Goal: Use online tool/utility: Utilize a website feature to perform a specific function

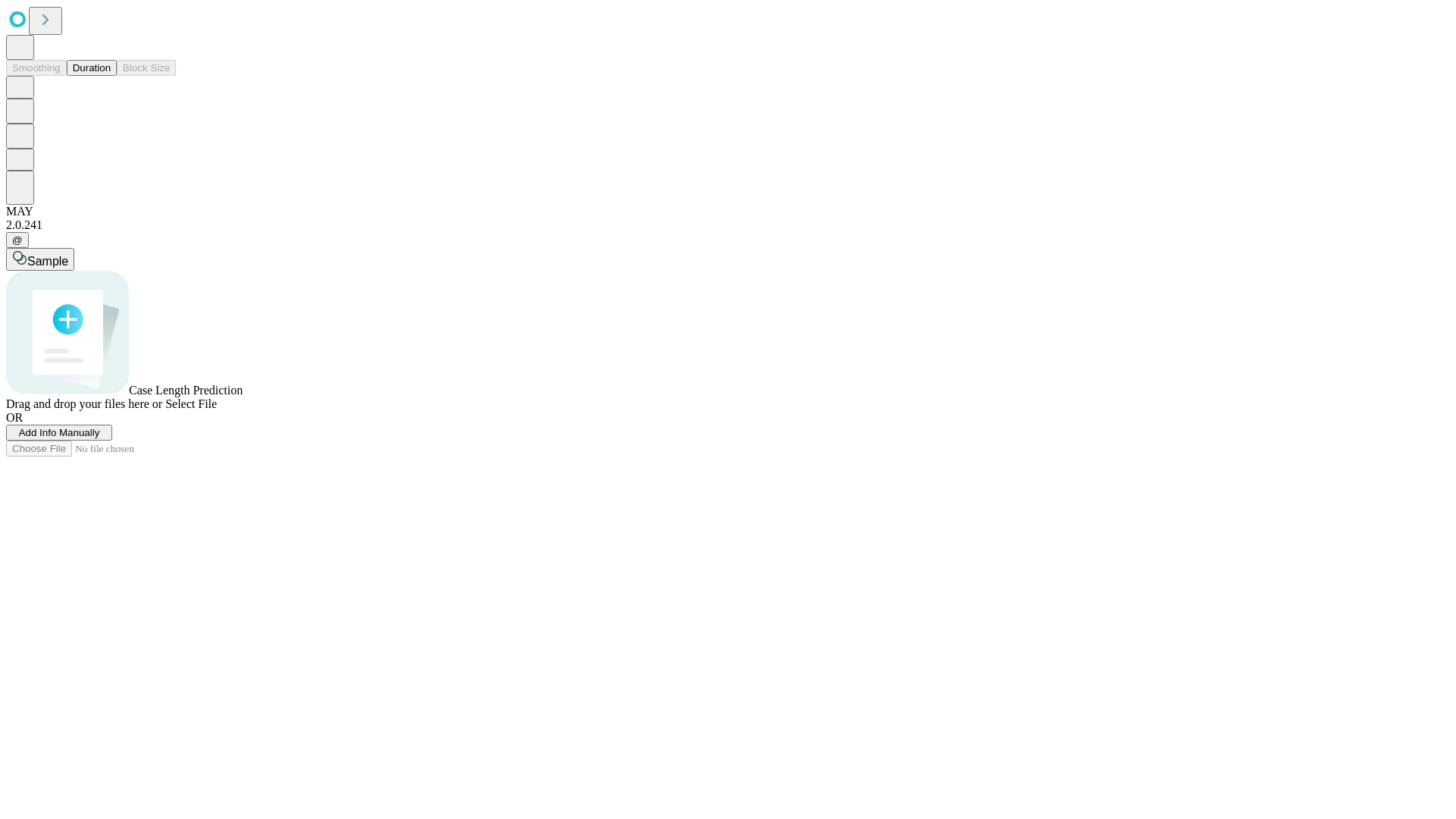
click at [110, 76] on button "Duration" at bounding box center [91, 67] width 50 height 16
click at [68, 255] on span "Sample" at bounding box center [48, 261] width 41 height 13
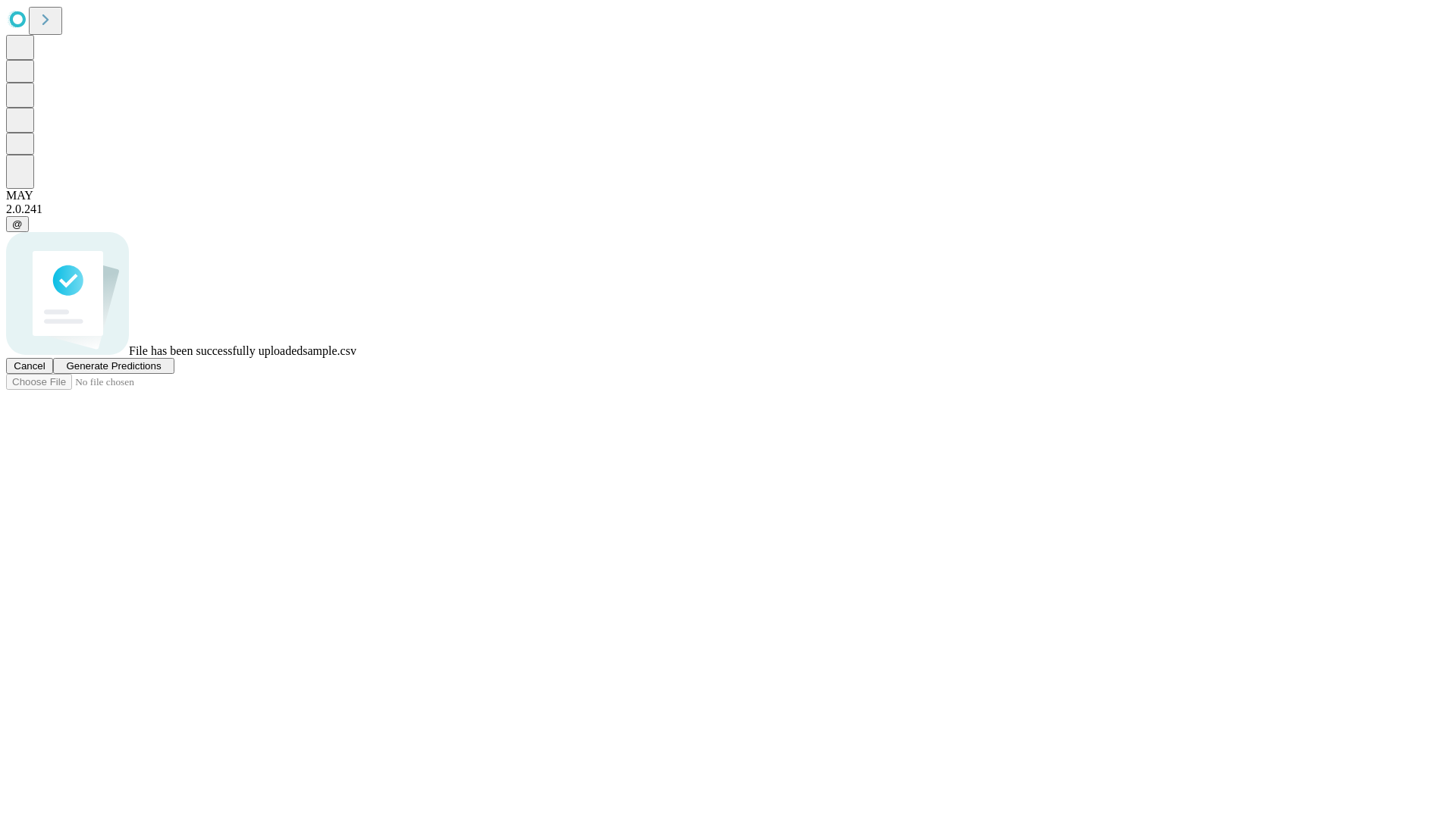
click at [161, 371] on span "Generate Predictions" at bounding box center [114, 366] width 95 height 12
